Goal: Task Accomplishment & Management: Manage account settings

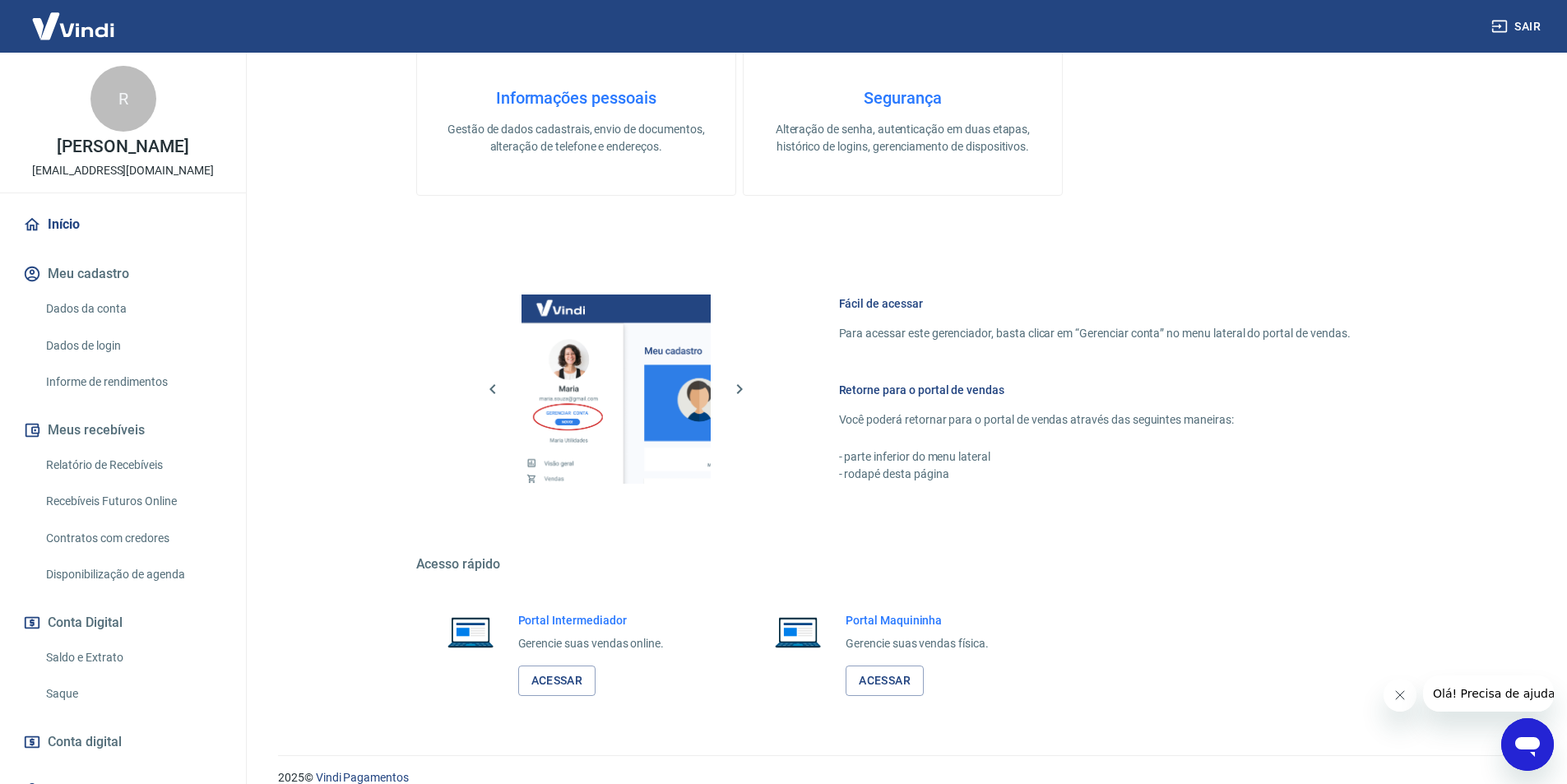
scroll to position [498, 0]
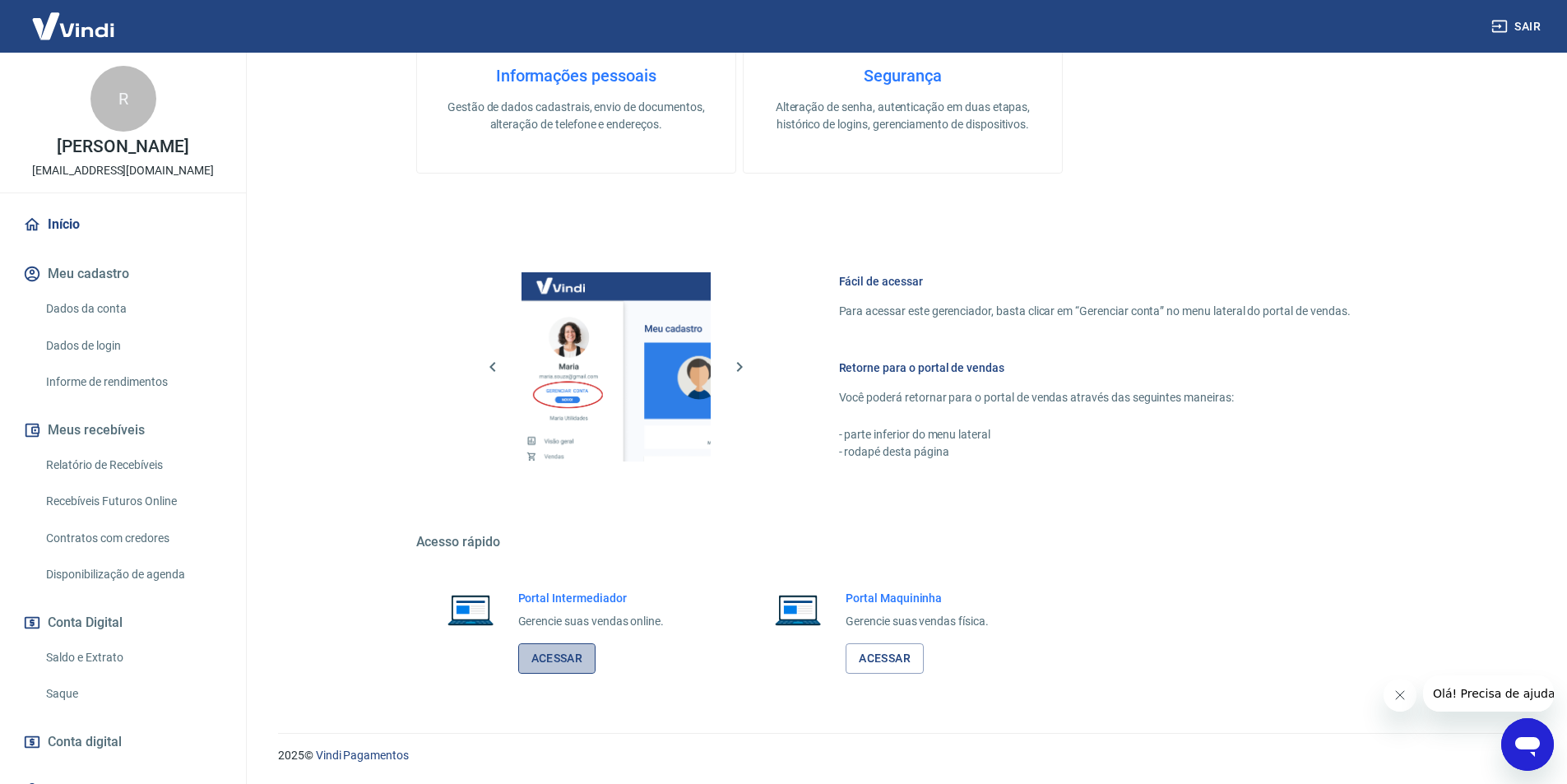
click at [565, 664] on link "Acessar" at bounding box center [557, 658] width 78 height 30
click at [1525, 21] on button "Sair" at bounding box center [1518, 26] width 59 height 30
